Goal: Task Accomplishment & Management: Manage account settings

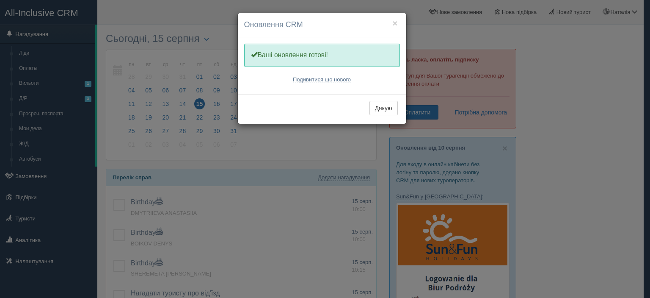
click at [391, 23] on h4 "Оновлення CRM" at bounding box center [322, 24] width 156 height 11
click at [393, 22] on button "×" at bounding box center [395, 23] width 5 height 9
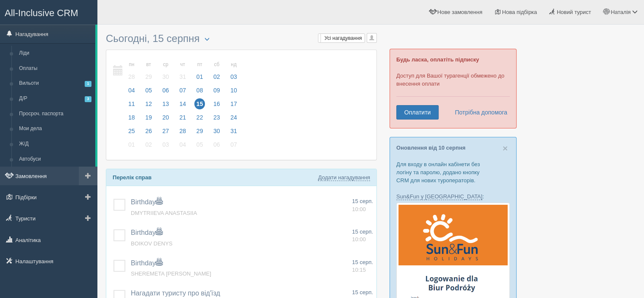
click at [41, 177] on link "Замовлення" at bounding box center [48, 175] width 97 height 19
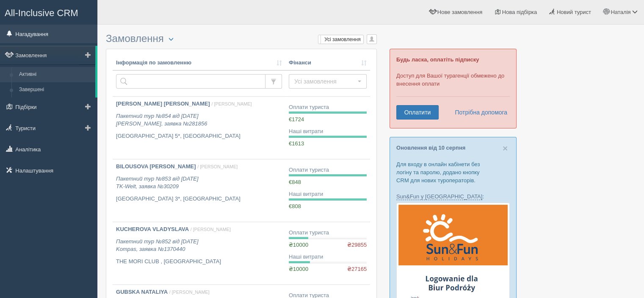
click at [29, 30] on link "Нагадування" at bounding box center [48, 34] width 97 height 19
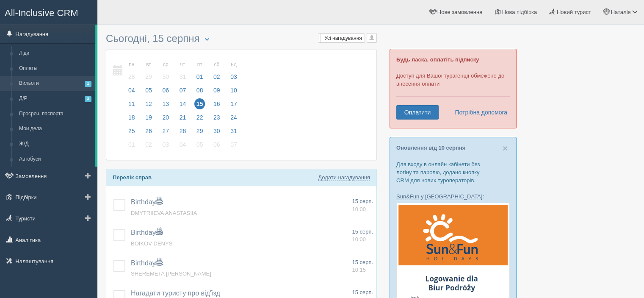
click at [28, 84] on link "Вильоти 1" at bounding box center [55, 83] width 80 height 15
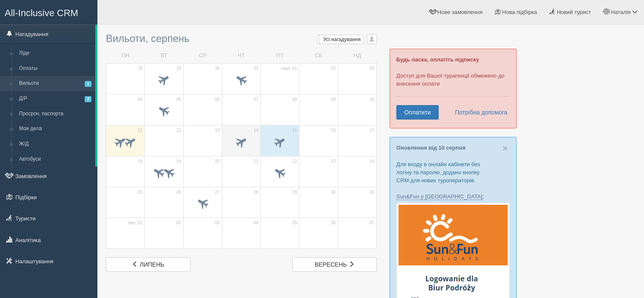
click at [254, 139] on span at bounding box center [242, 143] width 30 height 14
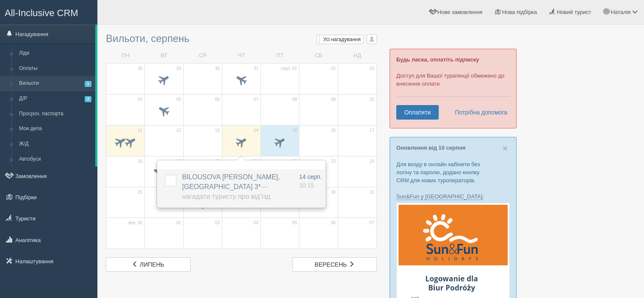
click at [165, 174] on label at bounding box center [165, 174] width 0 height 0
click at [0, 0] on input "checkbox" at bounding box center [0, 0] width 0 height 0
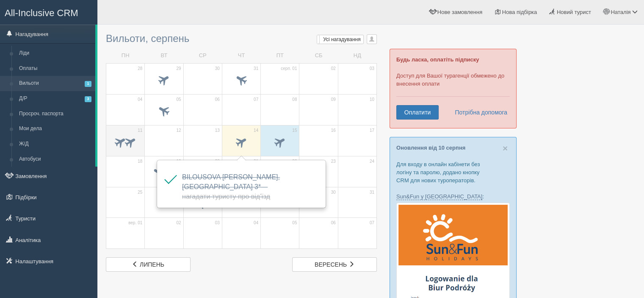
click at [124, 137] on span at bounding box center [120, 141] width 14 height 14
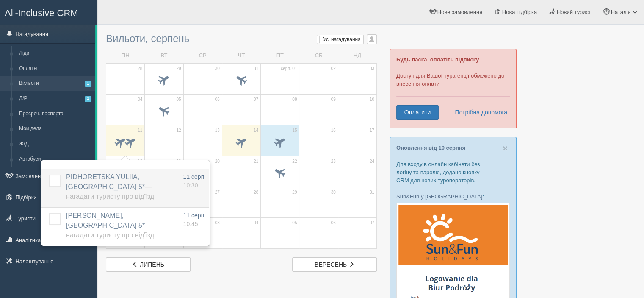
click at [49, 174] on label at bounding box center [49, 174] width 0 height 0
click at [0, 0] on input "checkbox" at bounding box center [0, 0] width 0 height 0
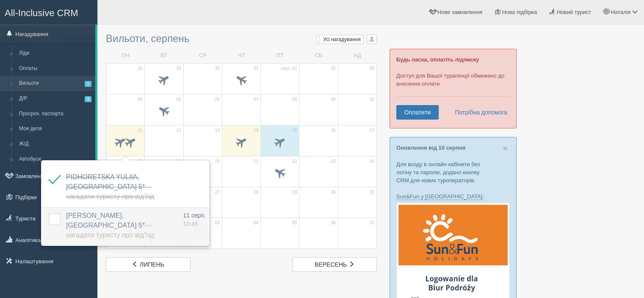
click at [49, 213] on label at bounding box center [49, 213] width 0 height 0
click at [0, 0] on input "checkbox" at bounding box center [0, 0] width 0 height 0
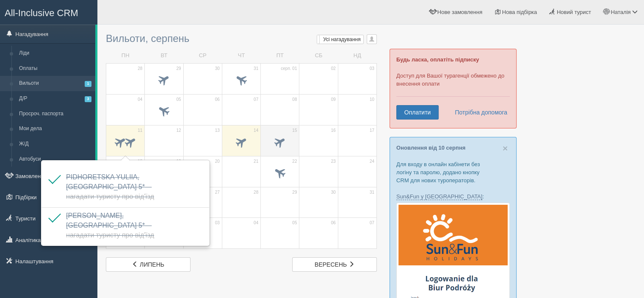
click at [277, 139] on span at bounding box center [280, 141] width 14 height 14
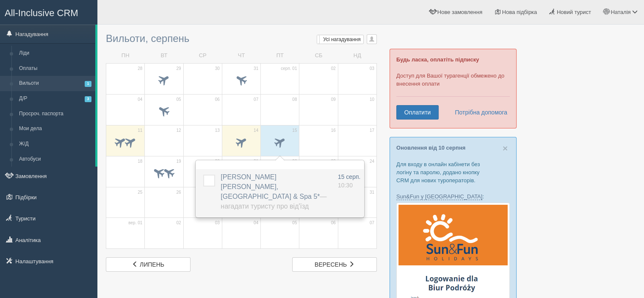
click at [281, 173] on span "SHAPOVALOVA TETIANA, Hedef Beach Resort & Spa 5* — Нагадати туристу про від'їзд" at bounding box center [274, 191] width 106 height 36
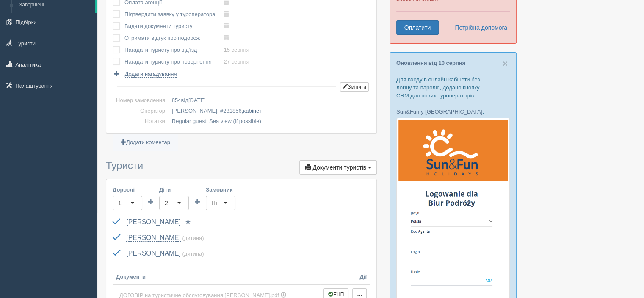
scroll to position [42, 0]
